Goal: Information Seeking & Learning: Learn about a topic

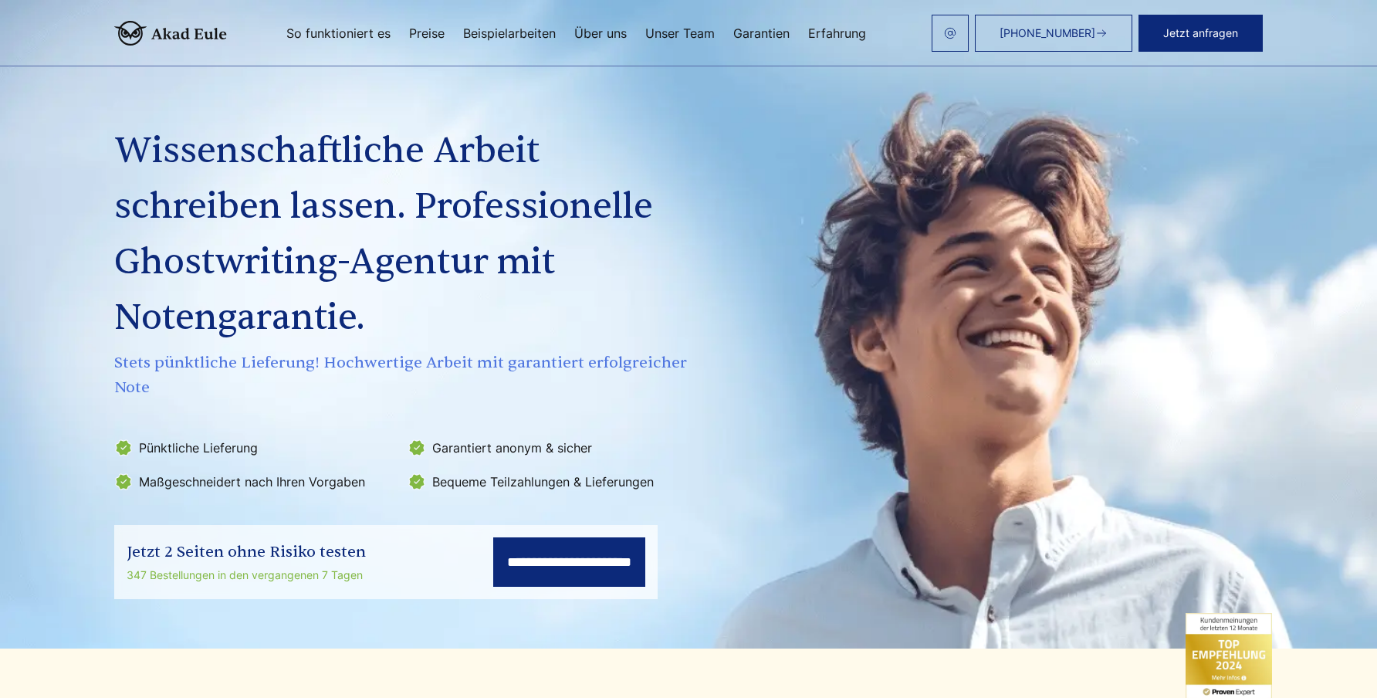
click at [678, 30] on link "Unser Team" at bounding box center [679, 33] width 69 height 12
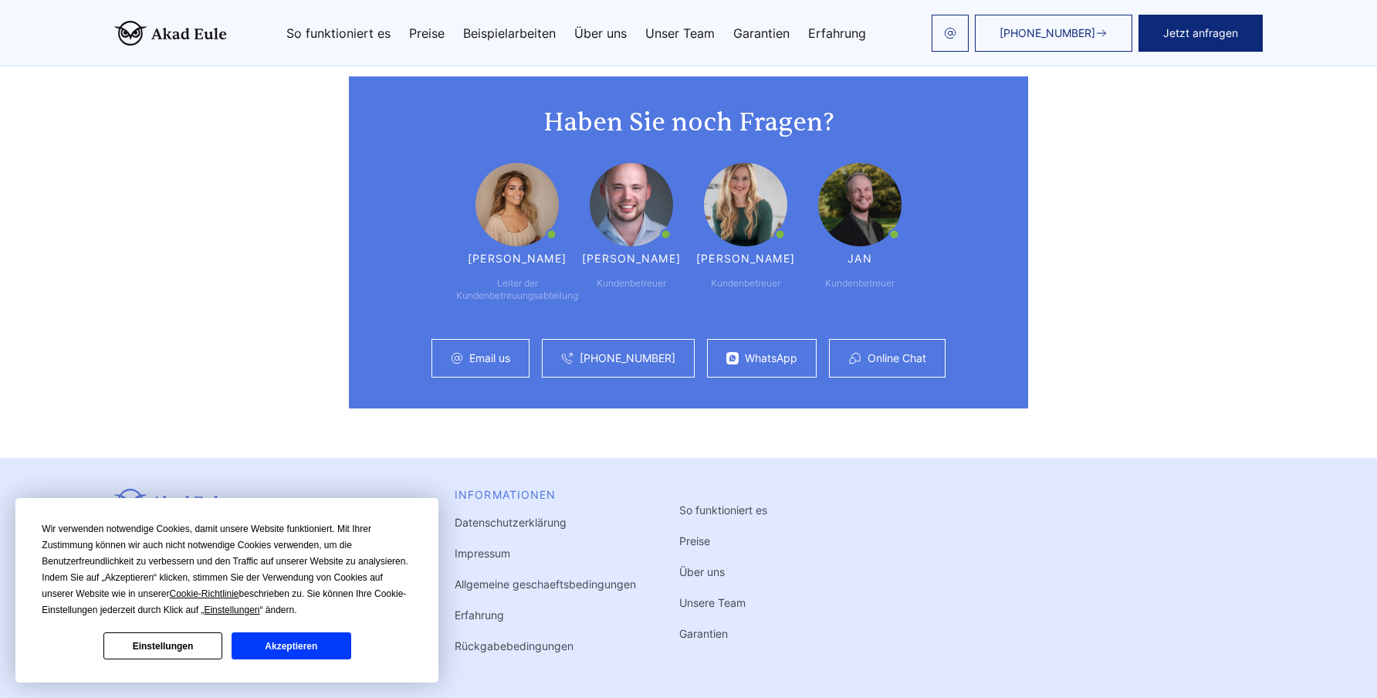
scroll to position [10097, 0]
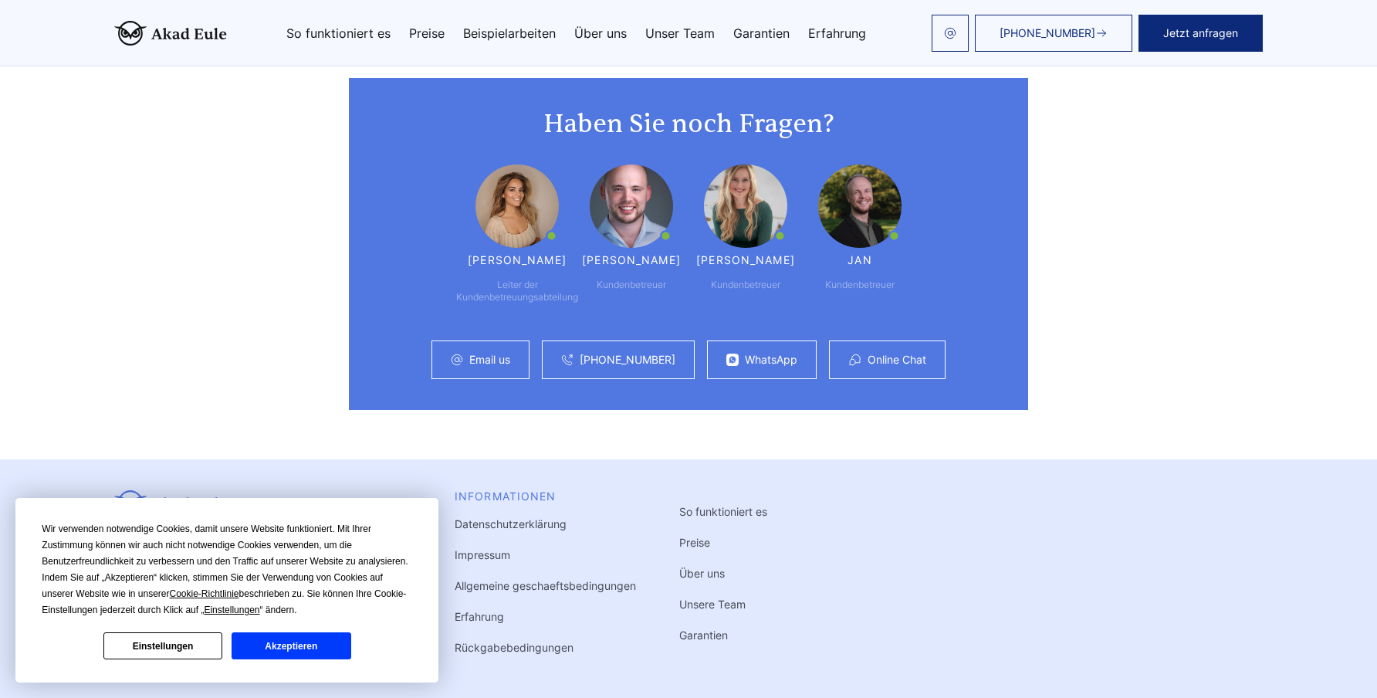
click at [173, 655] on button "Einstellungen" at bounding box center [162, 645] width 119 height 27
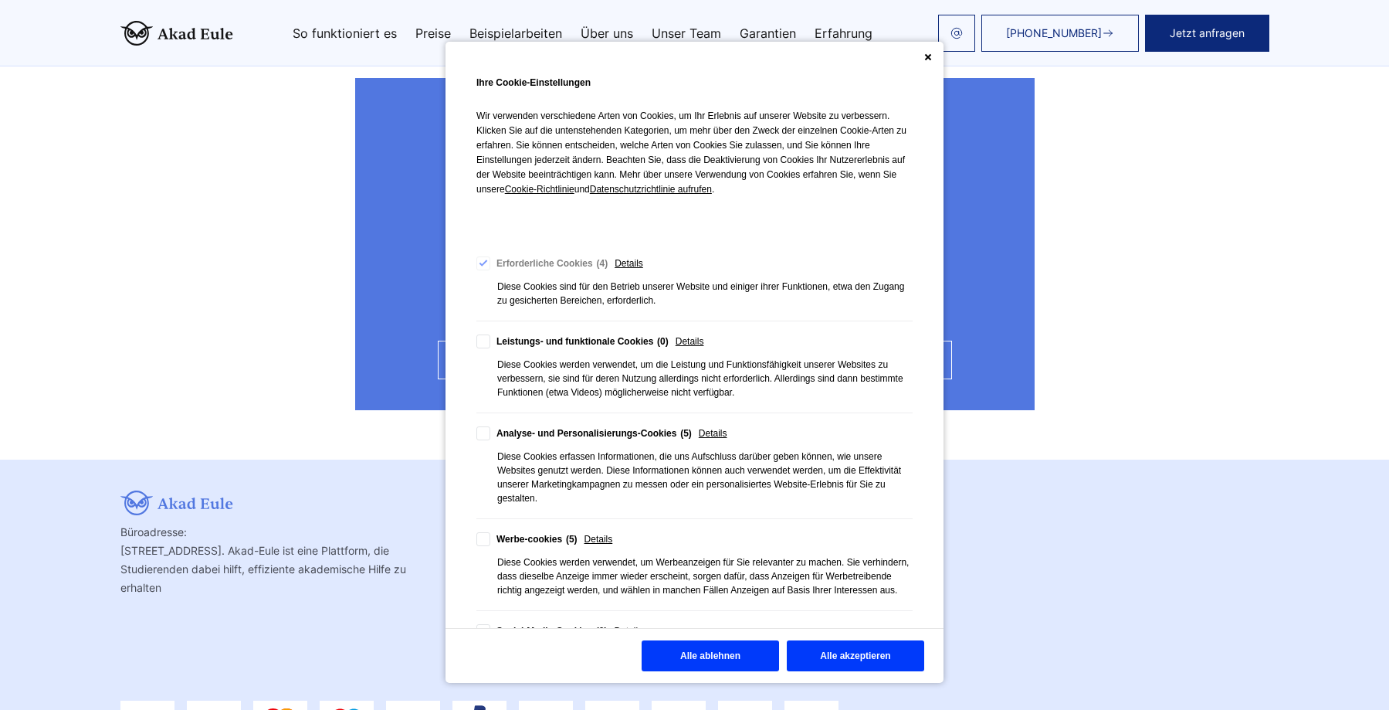
click at [686, 660] on button "Alle ablehnen" at bounding box center [710, 655] width 137 height 31
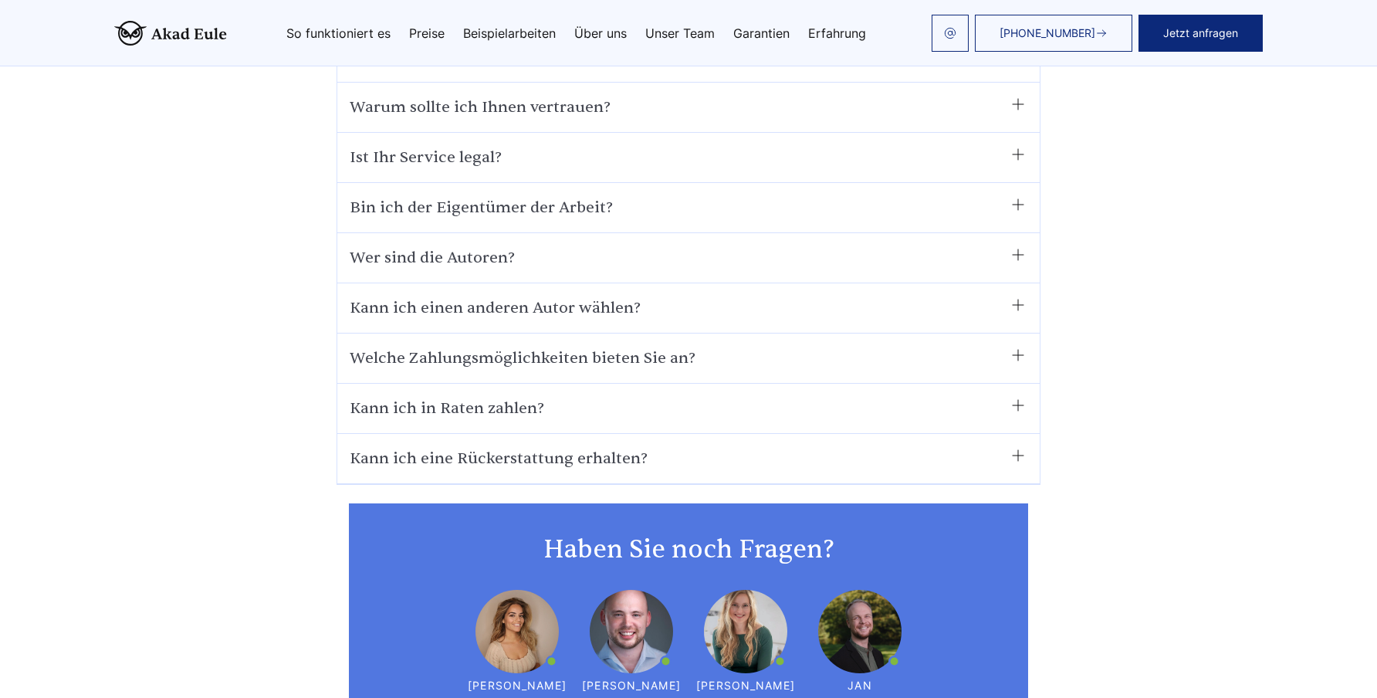
scroll to position [9634, 0]
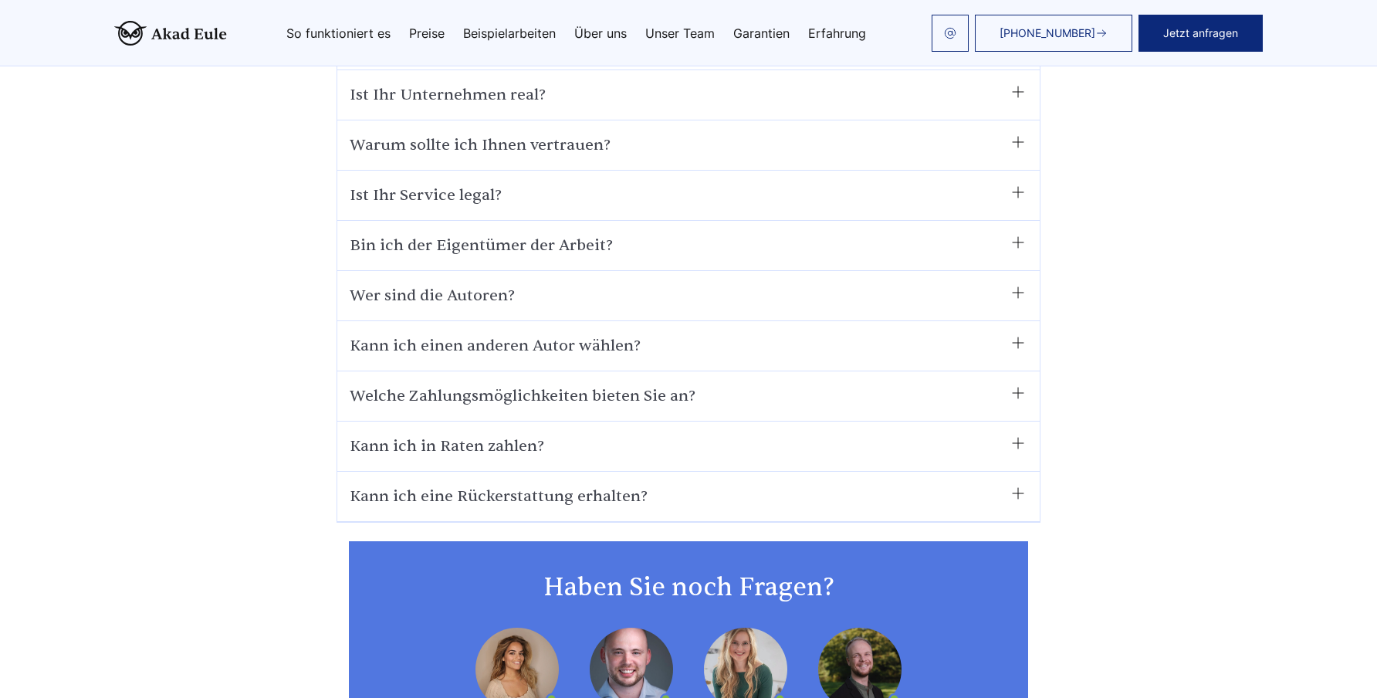
click at [510, 283] on summary "Wer sind die Autoren?" at bounding box center [689, 295] width 678 height 25
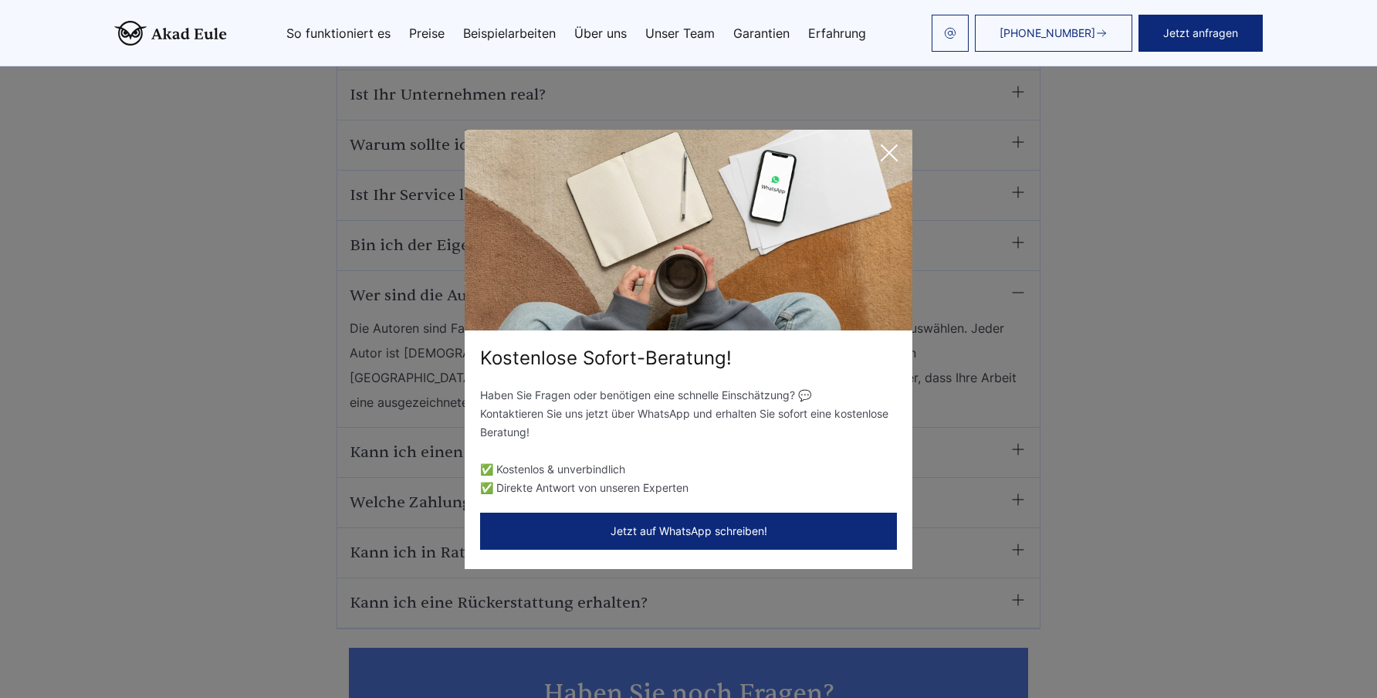
click at [883, 155] on icon at bounding box center [889, 152] width 31 height 31
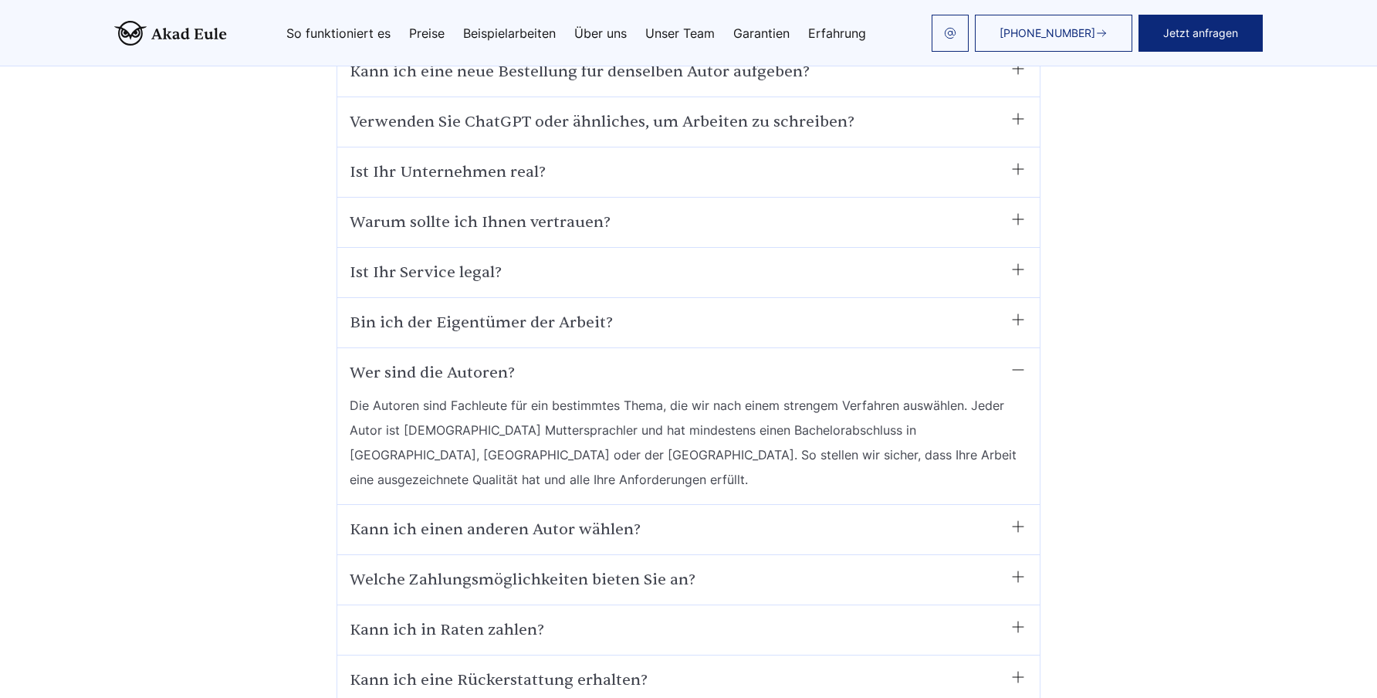
scroll to position [9479, 0]
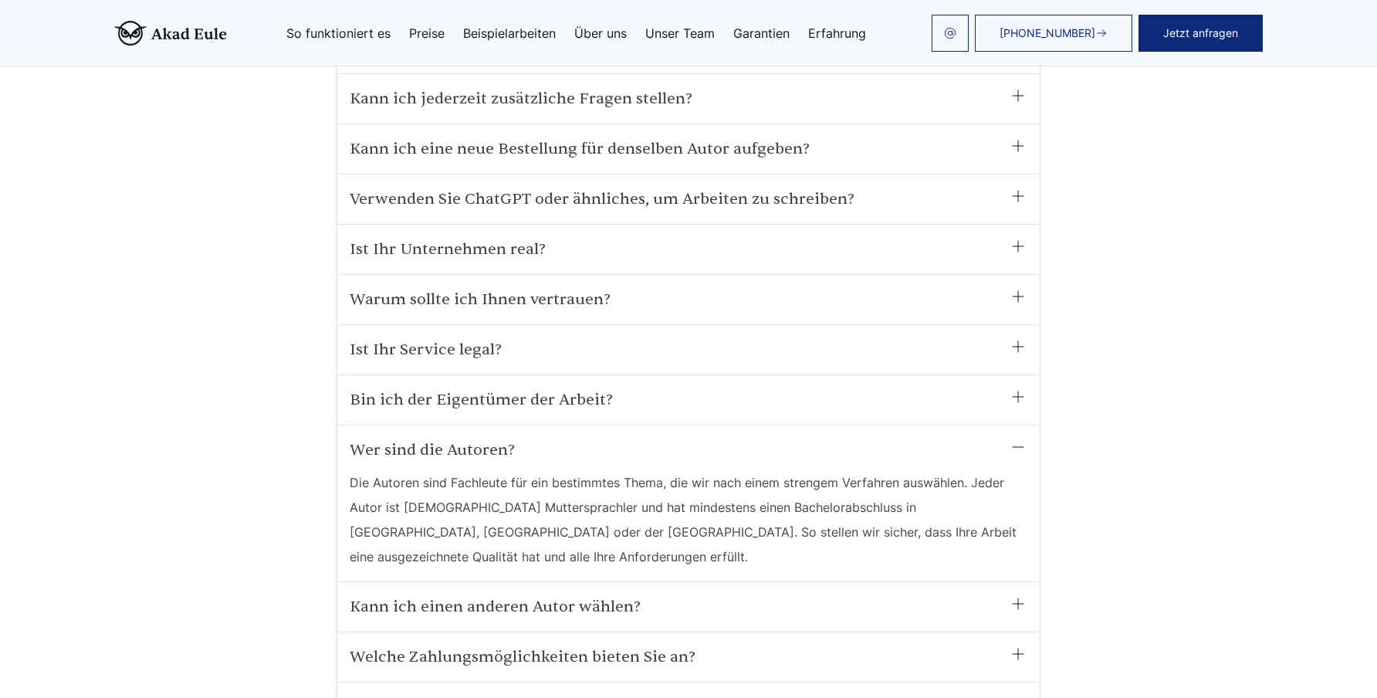
click at [505, 197] on summary "Verwenden Sie ChatGPT oder ähnliches, um Arbeiten zu schreiben?" at bounding box center [689, 199] width 678 height 25
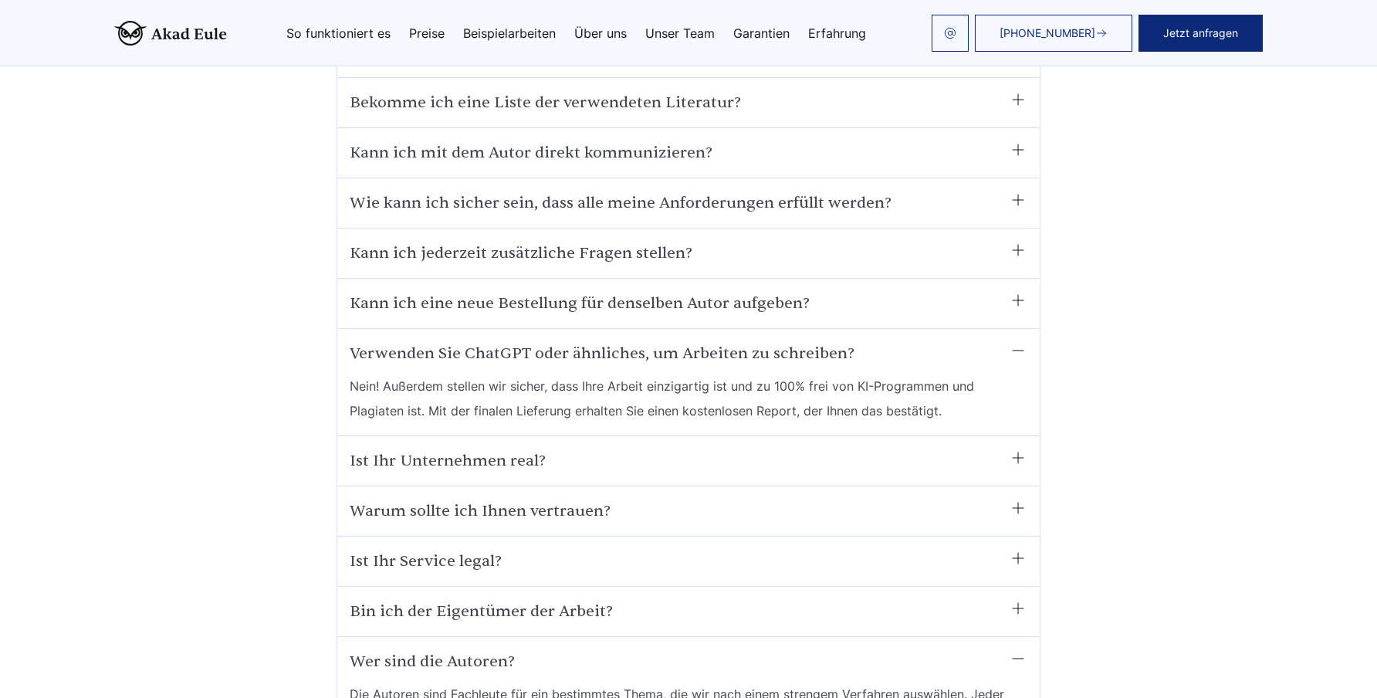
scroll to position [9248, 0]
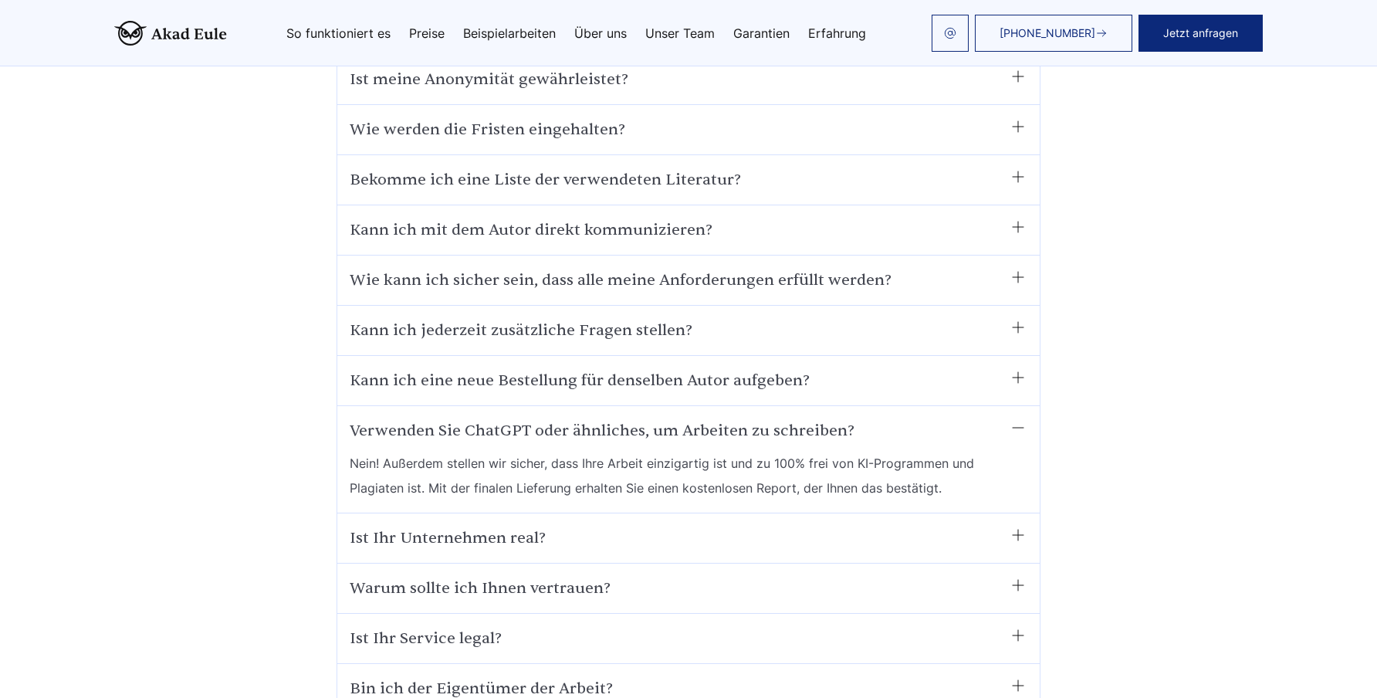
click at [400, 218] on summary "Kann ich mit dem Autor direkt kommunizieren?" at bounding box center [689, 230] width 678 height 25
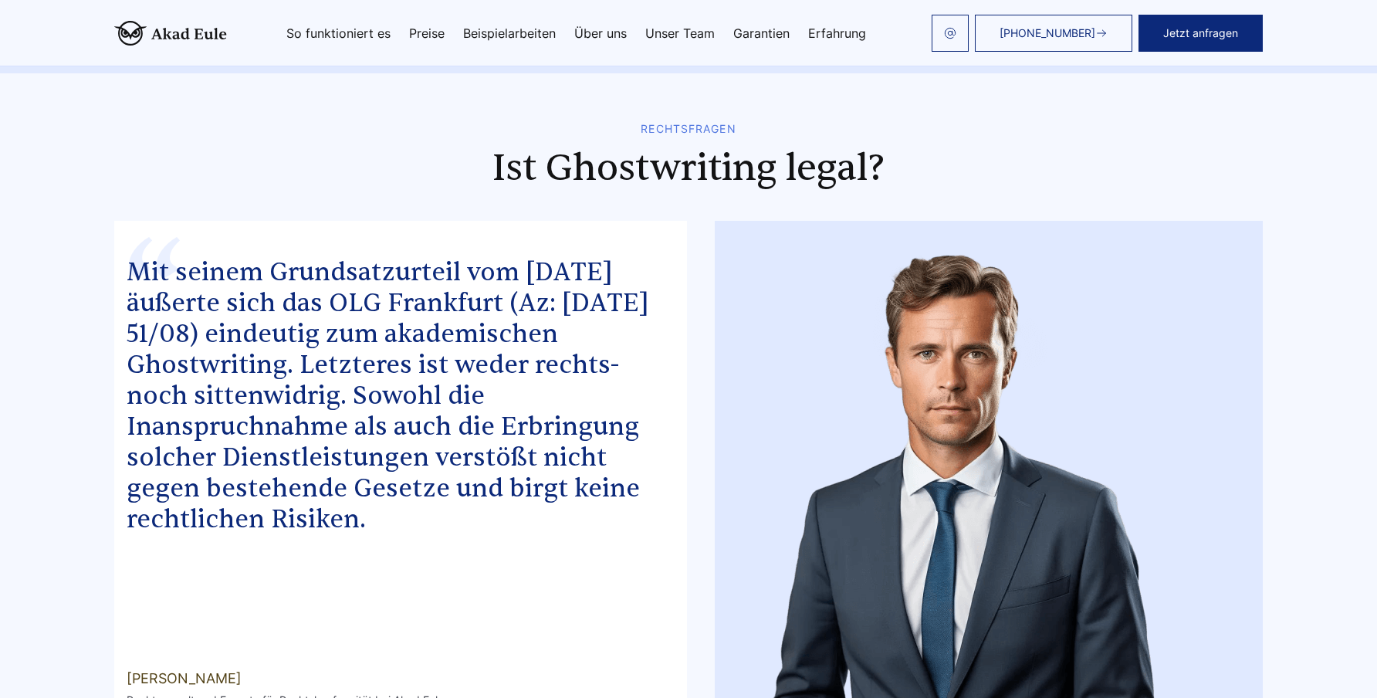
scroll to position [8012, 0]
click at [510, 28] on link "Beispielarbeiten" at bounding box center [509, 33] width 93 height 12
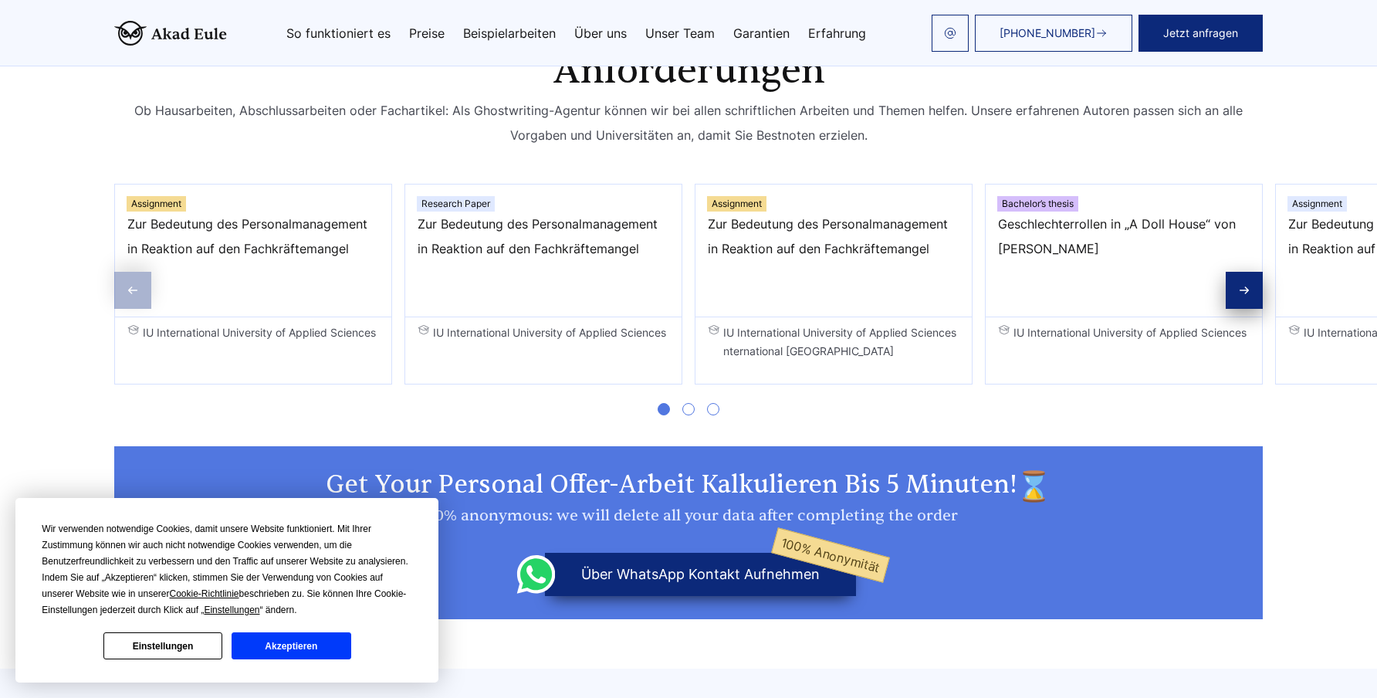
scroll to position [2486, 0]
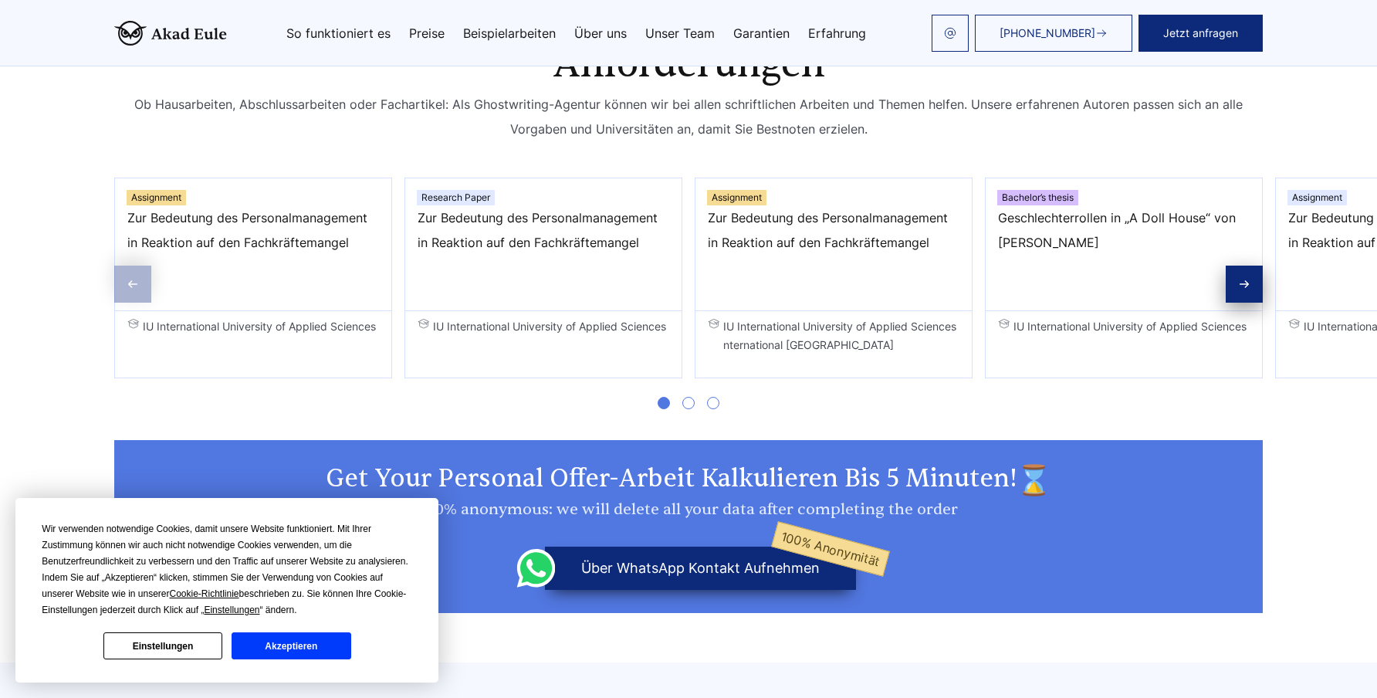
click at [169, 657] on button "Einstellungen" at bounding box center [162, 645] width 119 height 27
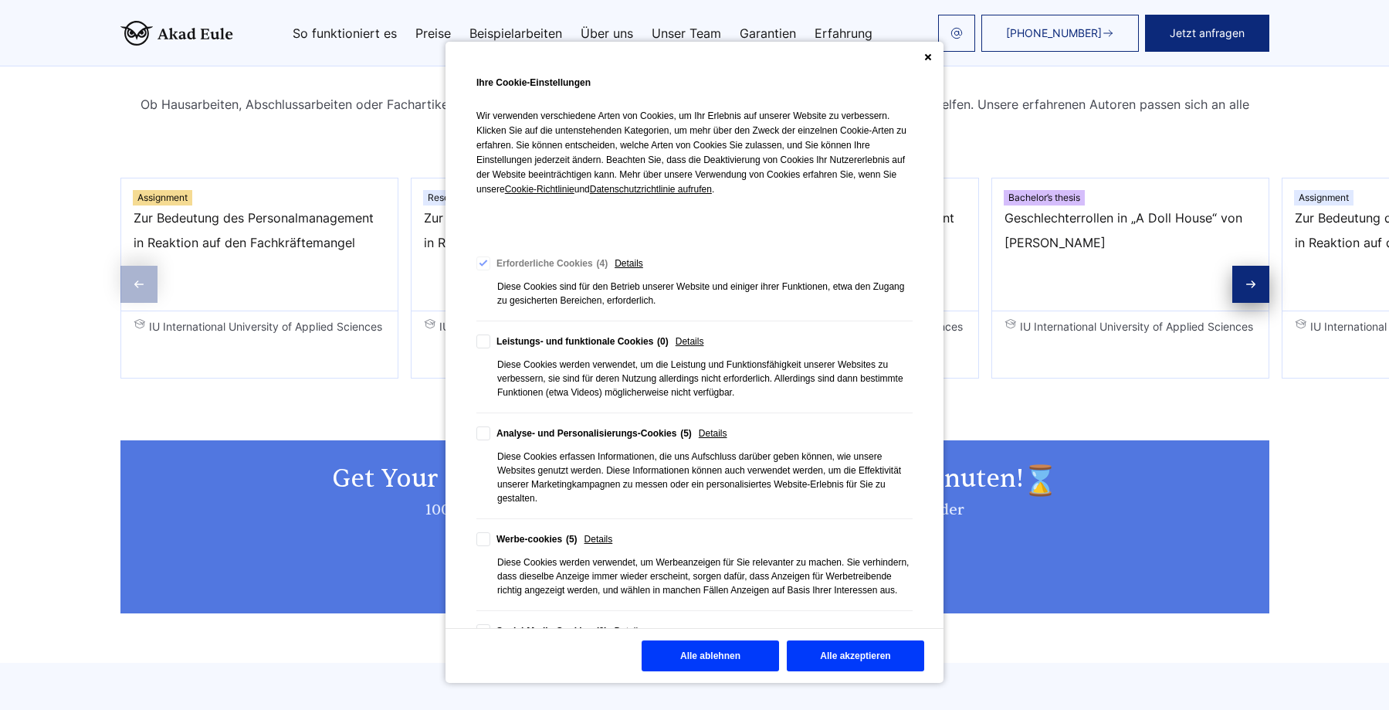
click at [662, 664] on button "Alle ablehnen" at bounding box center [710, 655] width 137 height 31
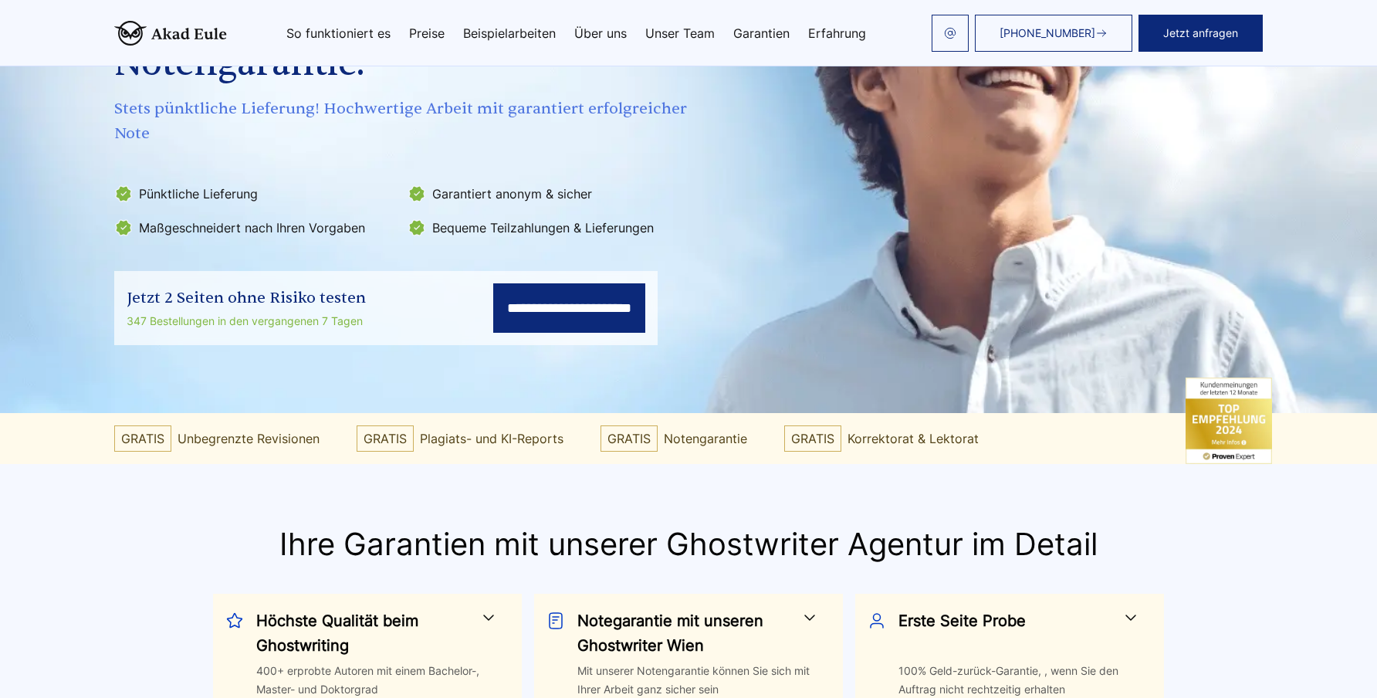
scroll to position [247, 0]
